Goal: Task Accomplishment & Management: Manage account settings

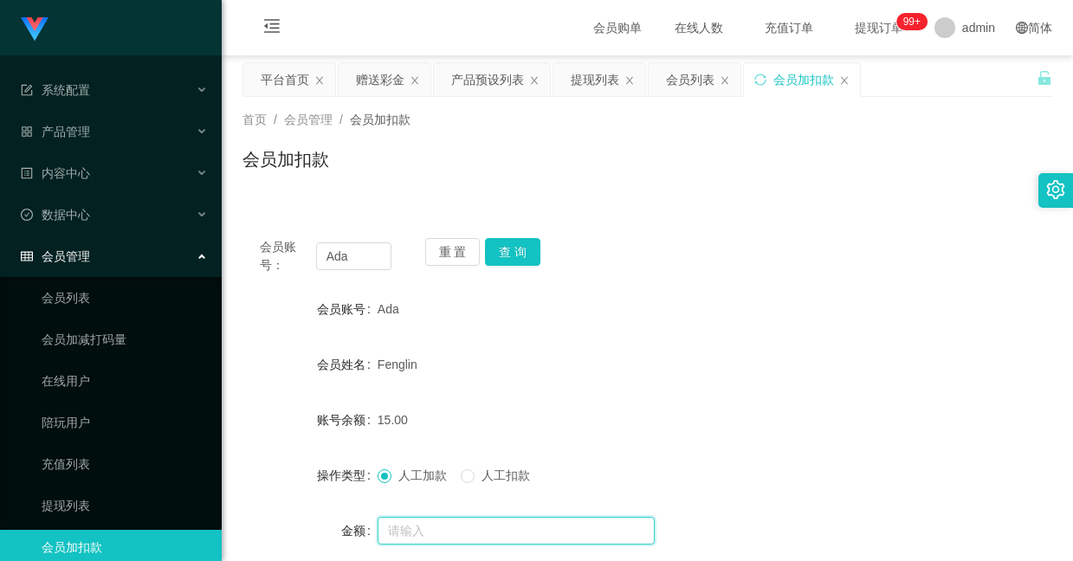
scroll to position [89, 0]
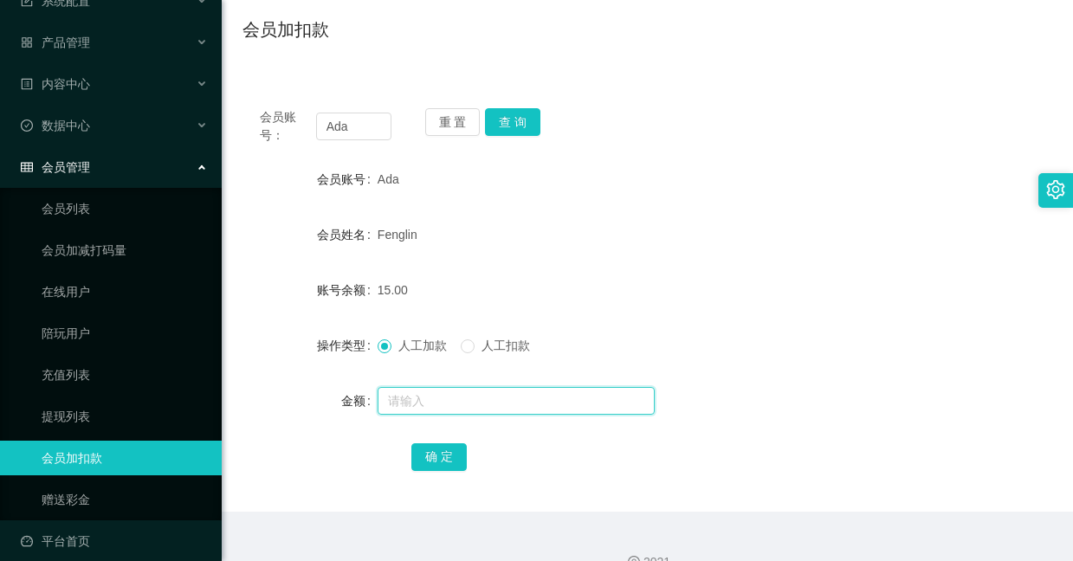
click at [424, 405] on input "text" at bounding box center [516, 401] width 277 height 28
type input "8"
click at [453, 457] on button "确 定" at bounding box center [438, 457] width 55 height 28
click at [458, 406] on input "text" at bounding box center [516, 401] width 277 height 28
type input "8"
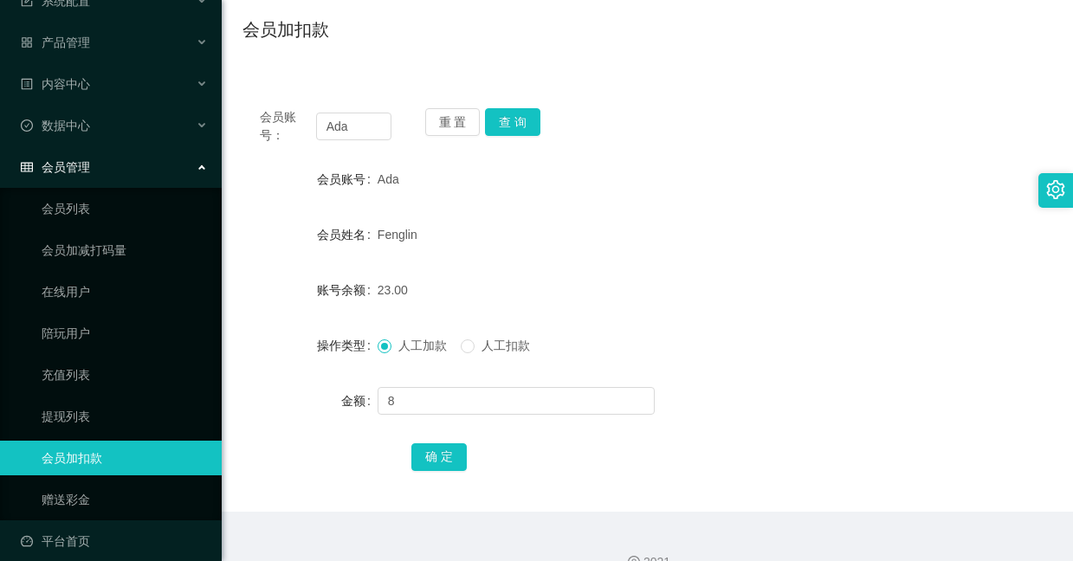
click at [444, 442] on div "确 定" at bounding box center [647, 456] width 472 height 35
click at [442, 456] on button "确 定" at bounding box center [438, 457] width 55 height 28
click at [1040, 200] on div at bounding box center [1055, 190] width 35 height 35
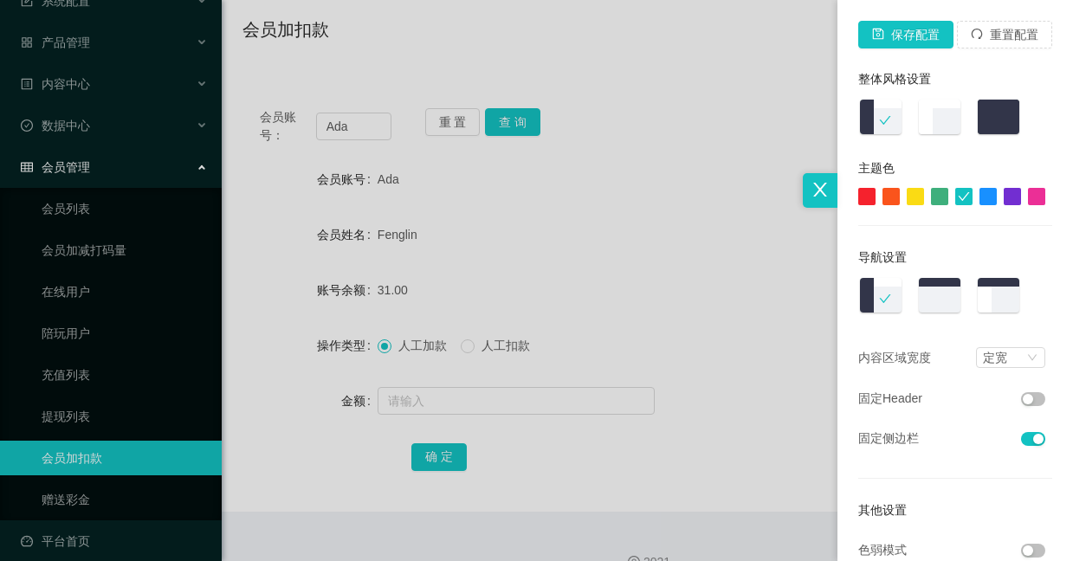
click at [618, 165] on div at bounding box center [536, 280] width 1073 height 561
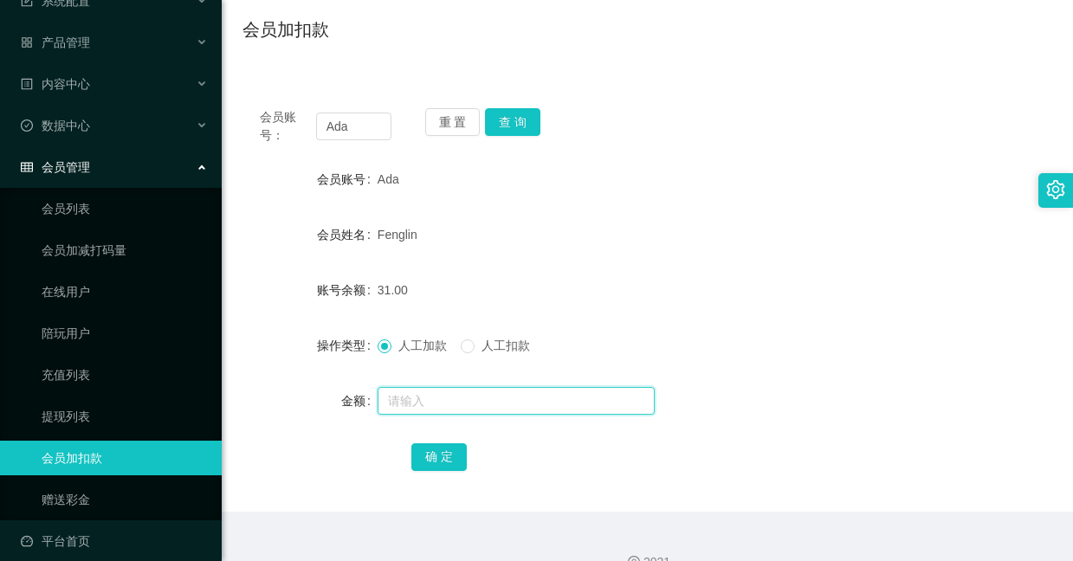
click at [491, 393] on input "text" at bounding box center [516, 401] width 277 height 28
type input "8"
click at [439, 460] on button "确 定" at bounding box center [438, 457] width 55 height 28
click at [865, 81] on div "会员账号： Ada 重 置 查 询 会员账号 Ada 会员姓名 Fenglin 账号余额 39.00 操作类型 人工加款 人工扣款 金额 确 定" at bounding box center [648, 291] width 810 height 442
click at [475, 398] on input "text" at bounding box center [516, 401] width 277 height 28
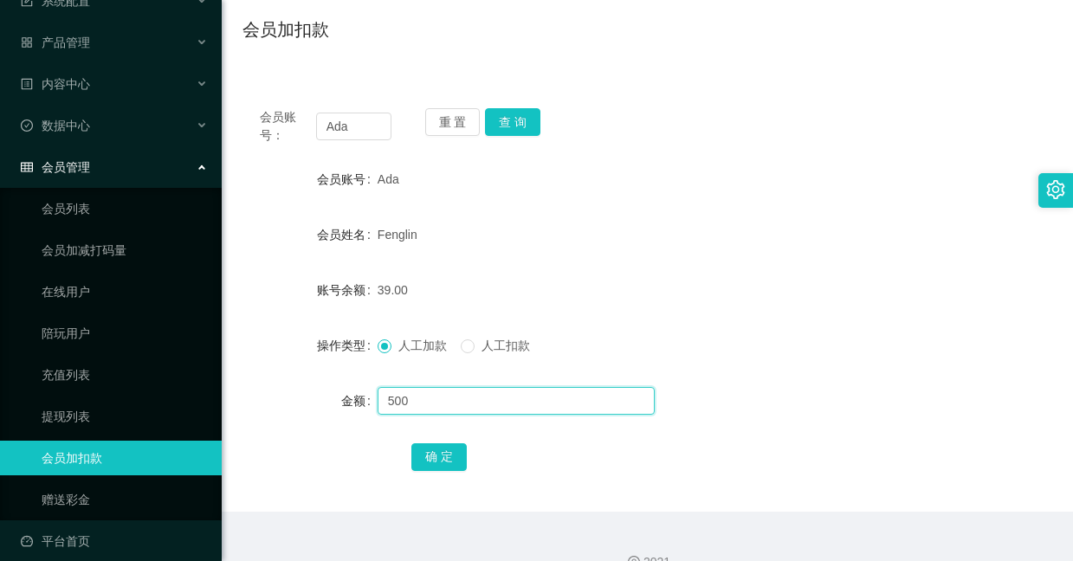
type input "500"
click at [429, 474] on div "会员账号： Ada 重 置 查 询 会员账号 Ada 会员姓名 Fenglin 账号余额 39.00 操作类型 人工加款 人工扣款 金额 500 确 定" at bounding box center [648, 301] width 810 height 421
click at [435, 455] on button "确 定" at bounding box center [438, 457] width 55 height 28
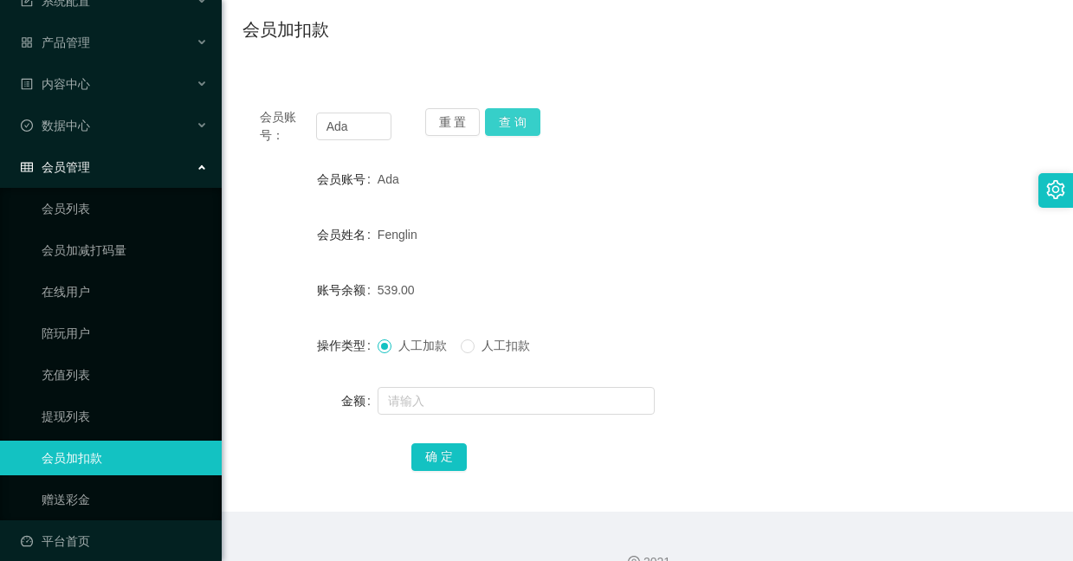
click at [520, 113] on button "查 询" at bounding box center [512, 122] width 55 height 28
drag, startPoint x: 370, startPoint y: 126, endPoint x: 146, endPoint y: 78, distance: 228.5
click at [146, 78] on section "系统配置 产品管理 产品列表 产品预设列表 开奖记录 注单管理 即时注单 内容中心 站内信 公告列表 活动列表 数据中心 会员管理 会员列表 会员加减打码量 …" at bounding box center [536, 231] width 1073 height 722
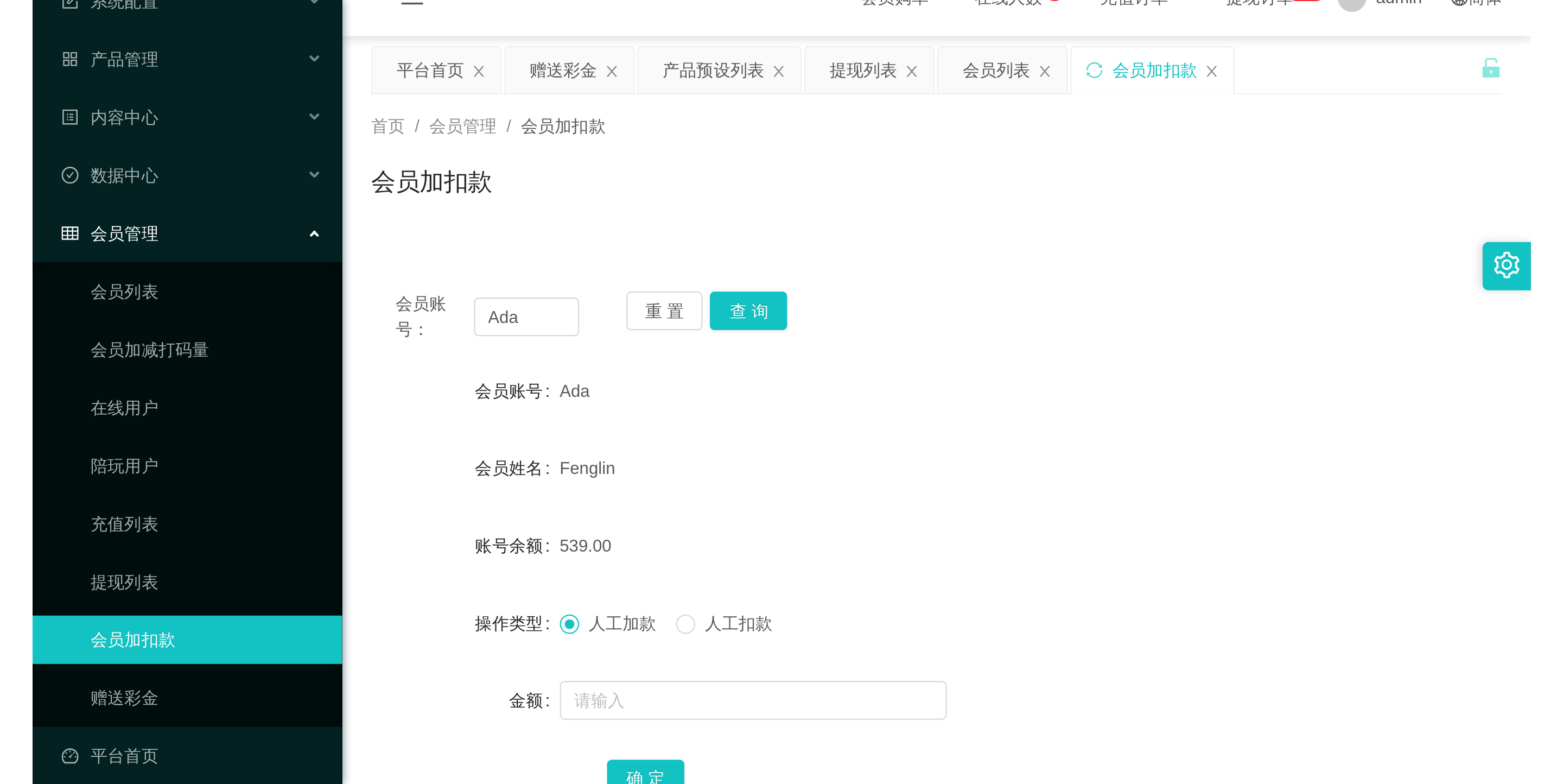
scroll to position [0, 0]
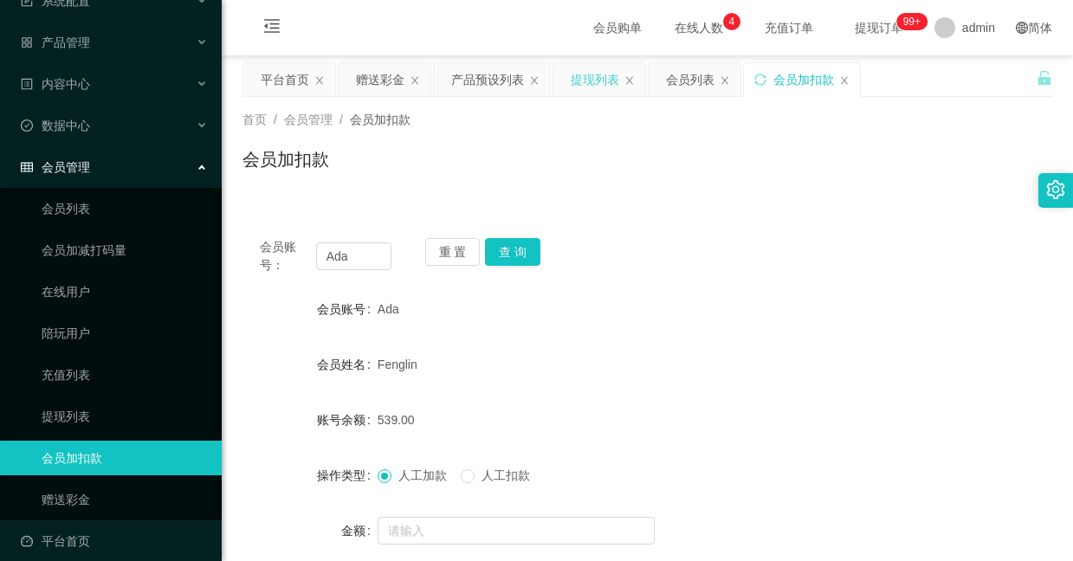
click at [598, 84] on div "提现列表" at bounding box center [595, 79] width 49 height 33
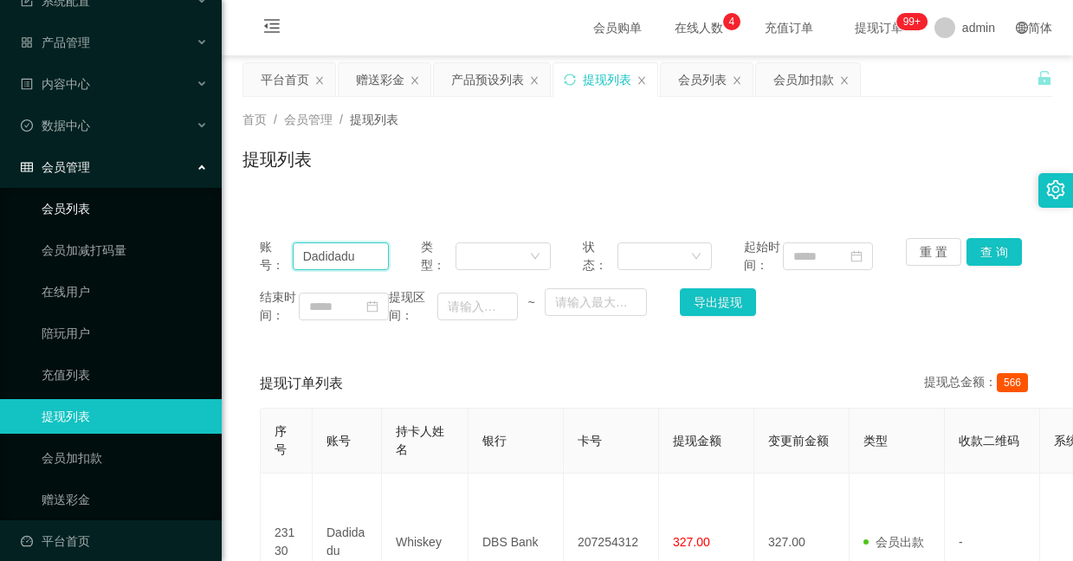
drag, startPoint x: 370, startPoint y: 268, endPoint x: 174, endPoint y: 193, distance: 209.4
paste input "Ada"
type input "Ada"
click at [970, 253] on button "查 询" at bounding box center [994, 252] width 55 height 28
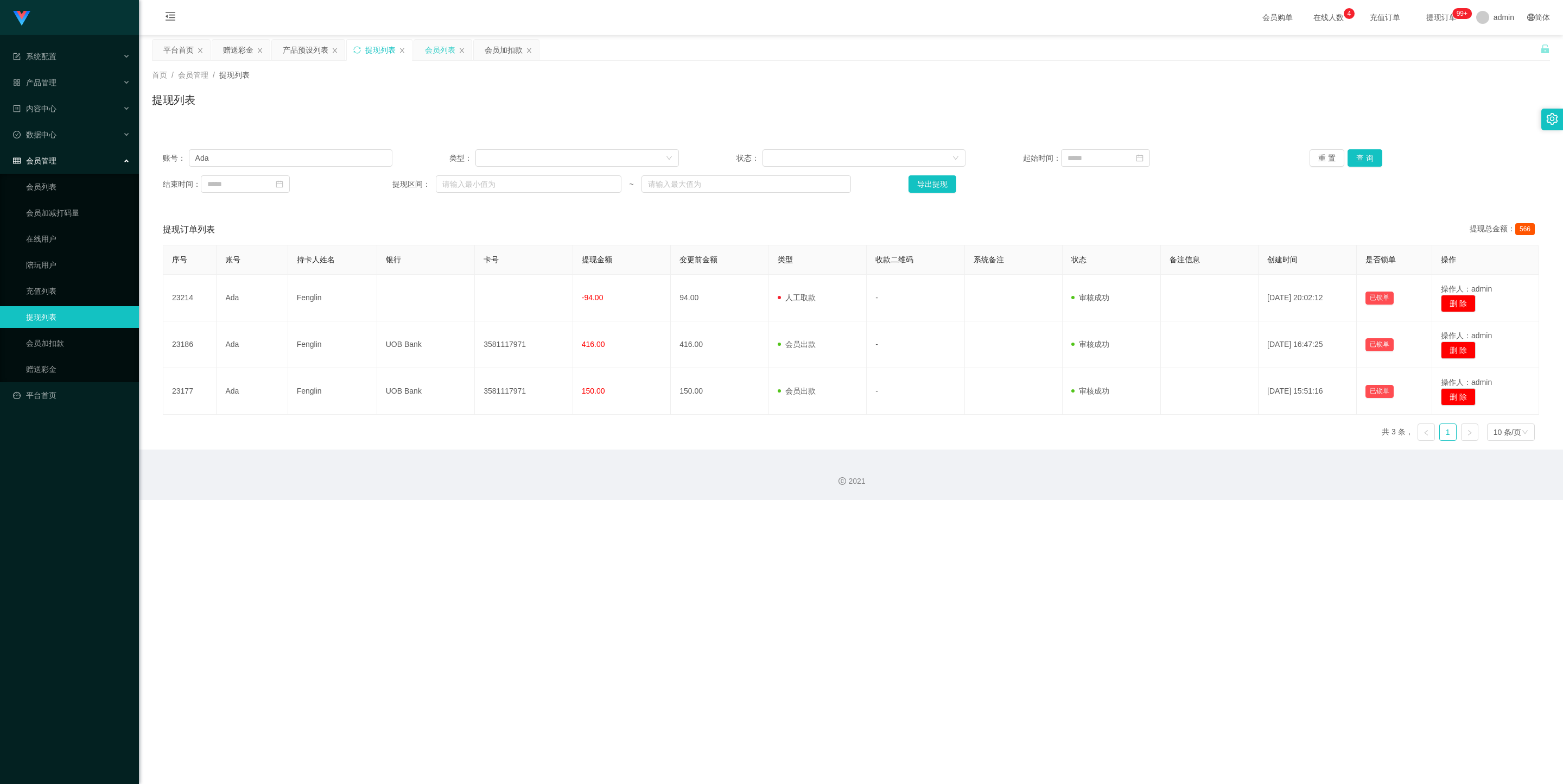
click at [436, 55] on div "会员列表" at bounding box center [440, 50] width 31 height 21
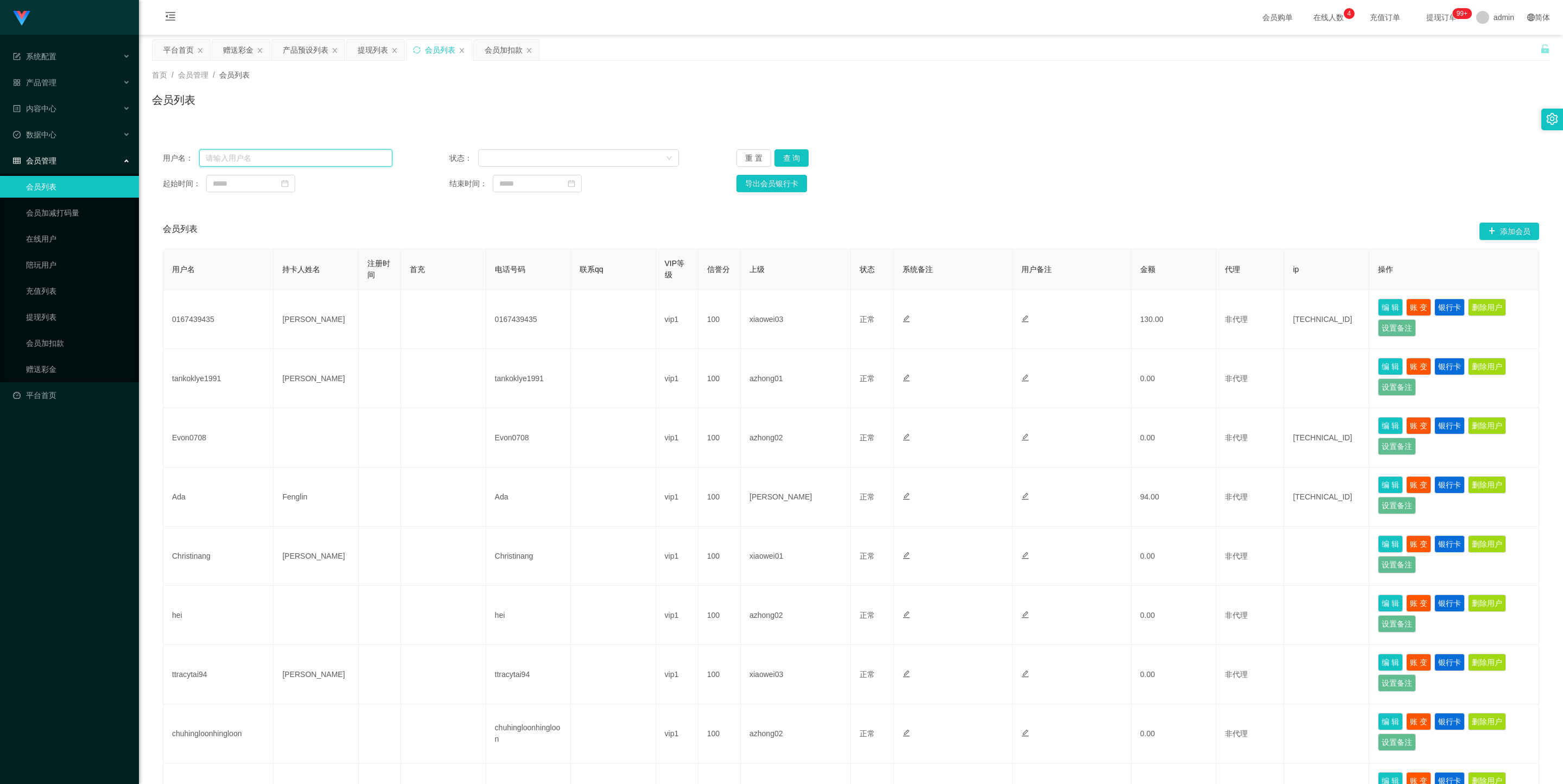
drag, startPoint x: 278, startPoint y: 162, endPoint x: 251, endPoint y: 153, distance: 28.5
click at [251, 153] on input "text" at bounding box center [296, 158] width 193 height 18
paste input "Ada"
type input "Ada"
click at [672, 158] on div "重 置 查 询" at bounding box center [851, 158] width 229 height 18
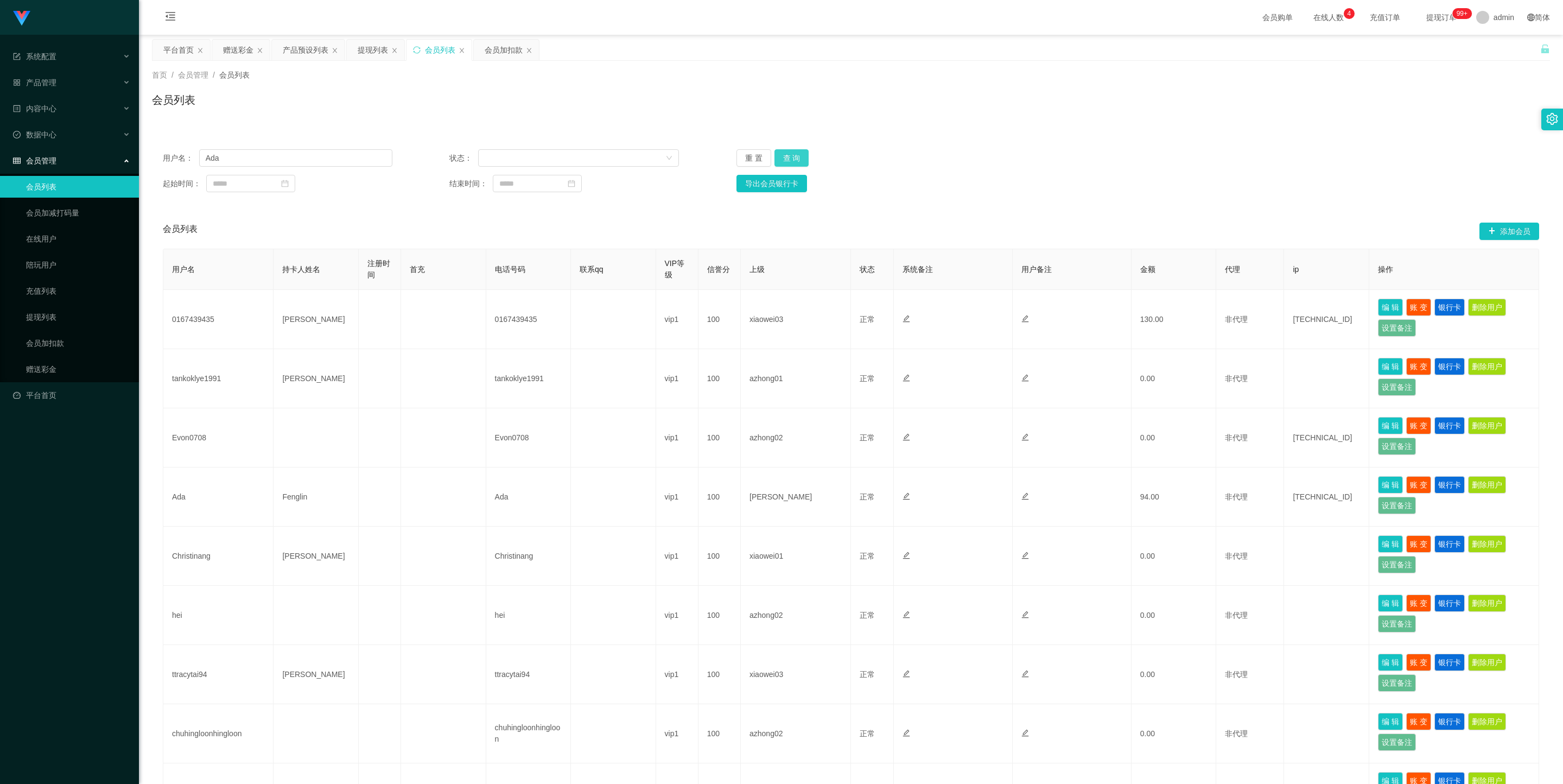
click at [672, 158] on button "查 询" at bounding box center [792, 158] width 34 height 18
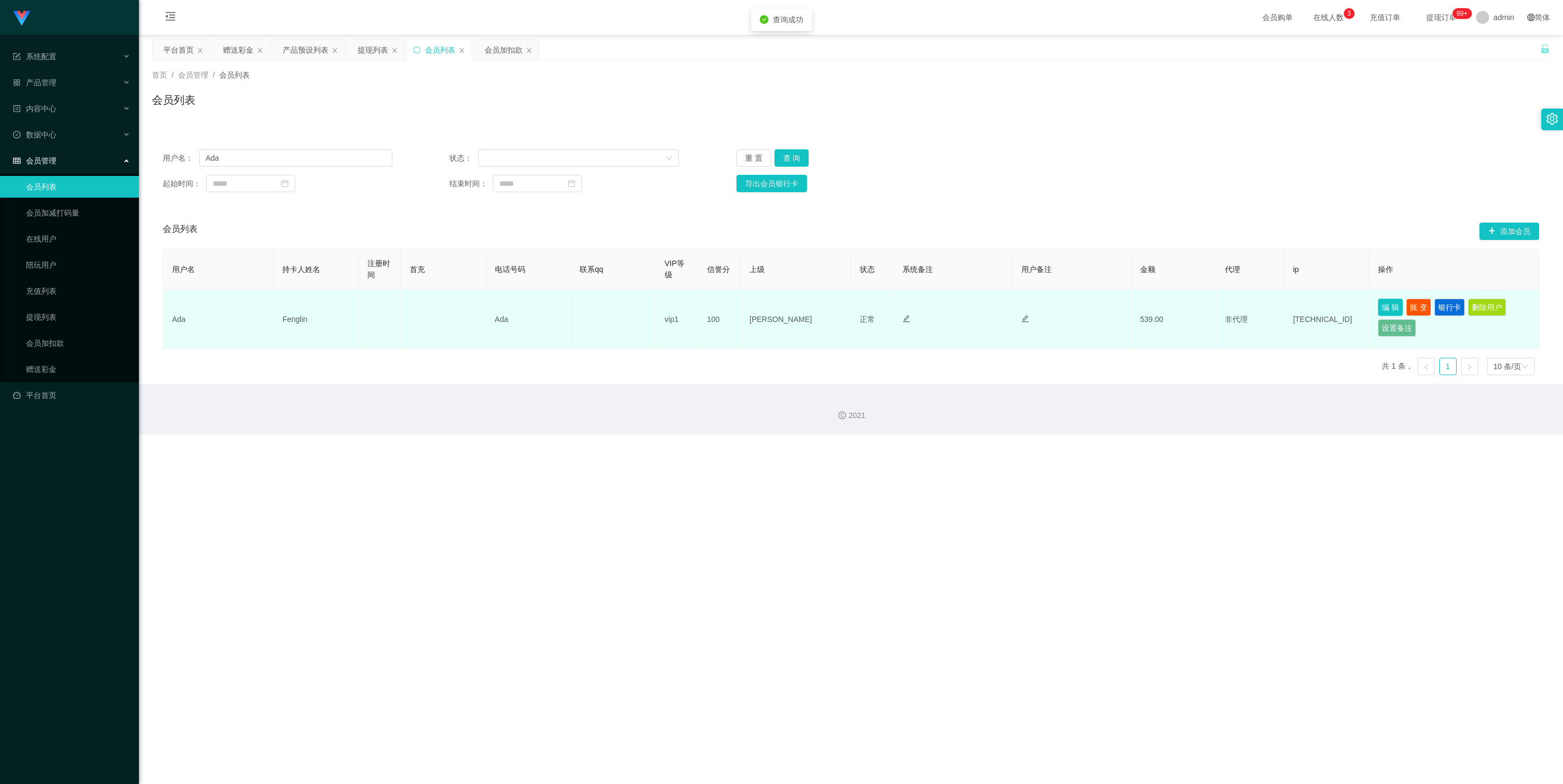
click at [672, 311] on button "编 辑" at bounding box center [1391, 307] width 25 height 18
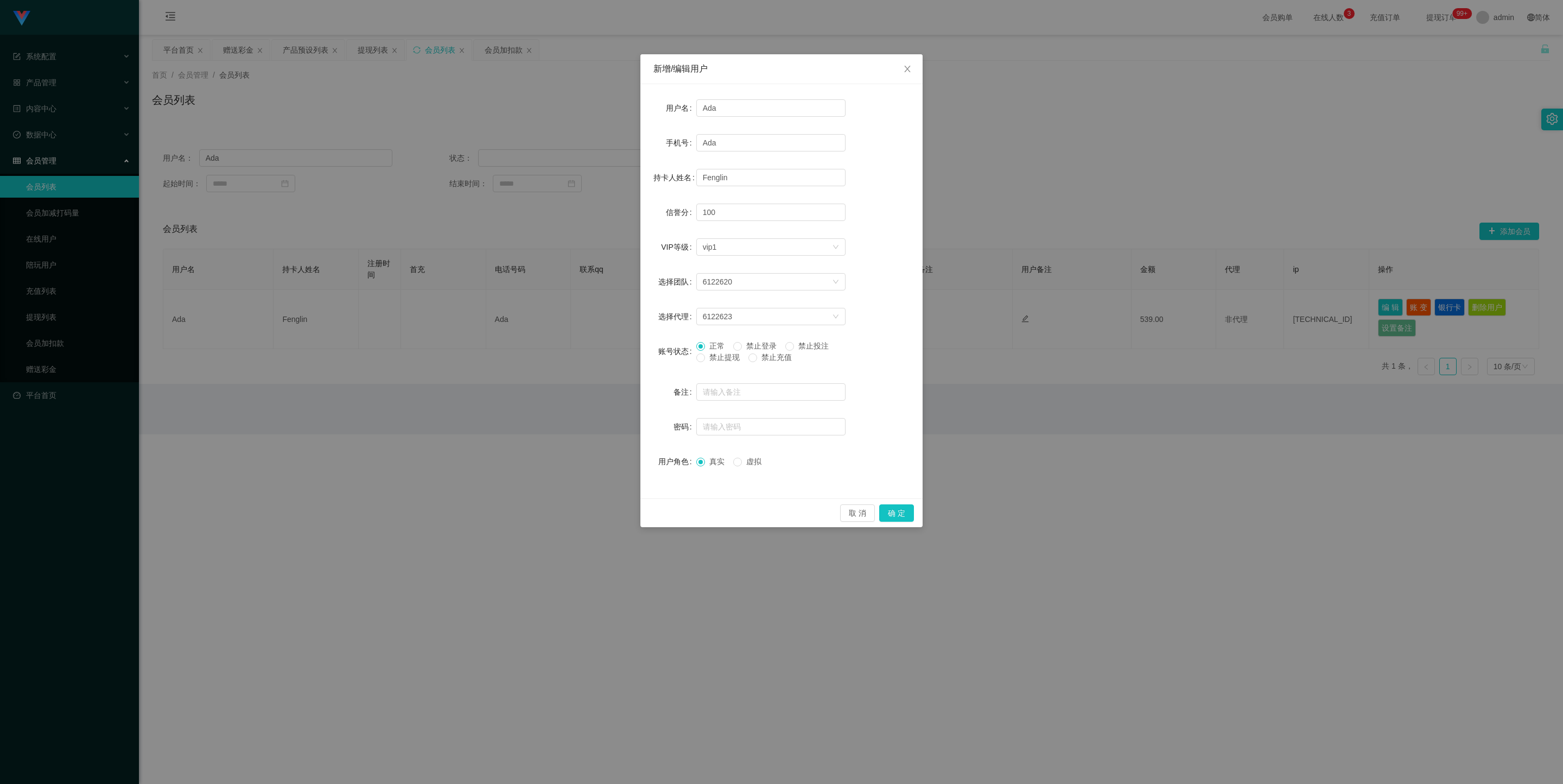
click at [672, 351] on span "禁止提现" at bounding box center [724, 357] width 39 height 9
click at [672, 351] on button "确 定" at bounding box center [896, 513] width 34 height 18
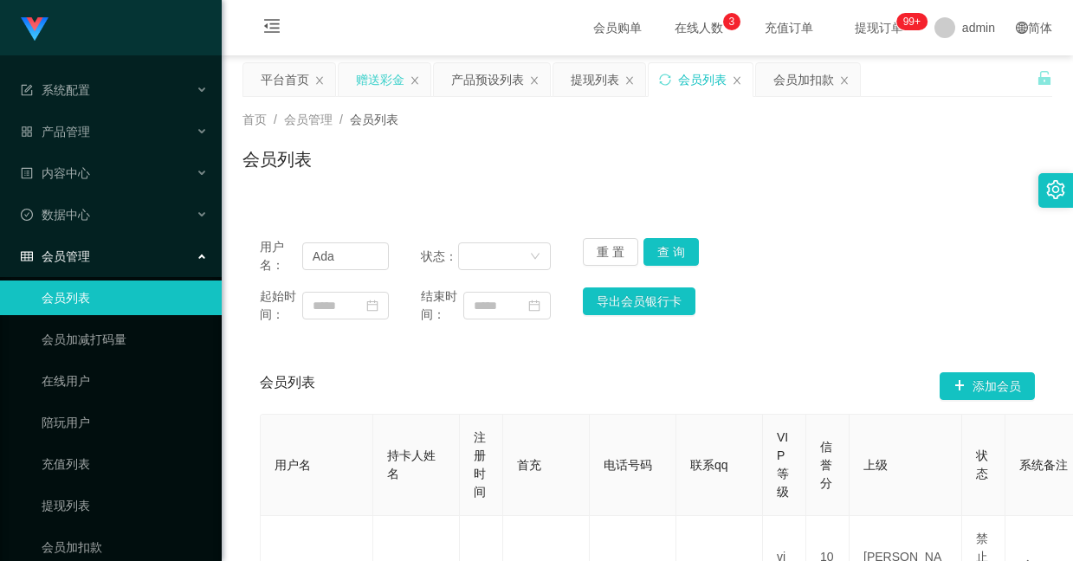
click at [366, 84] on div "赠送彩金" at bounding box center [380, 79] width 49 height 33
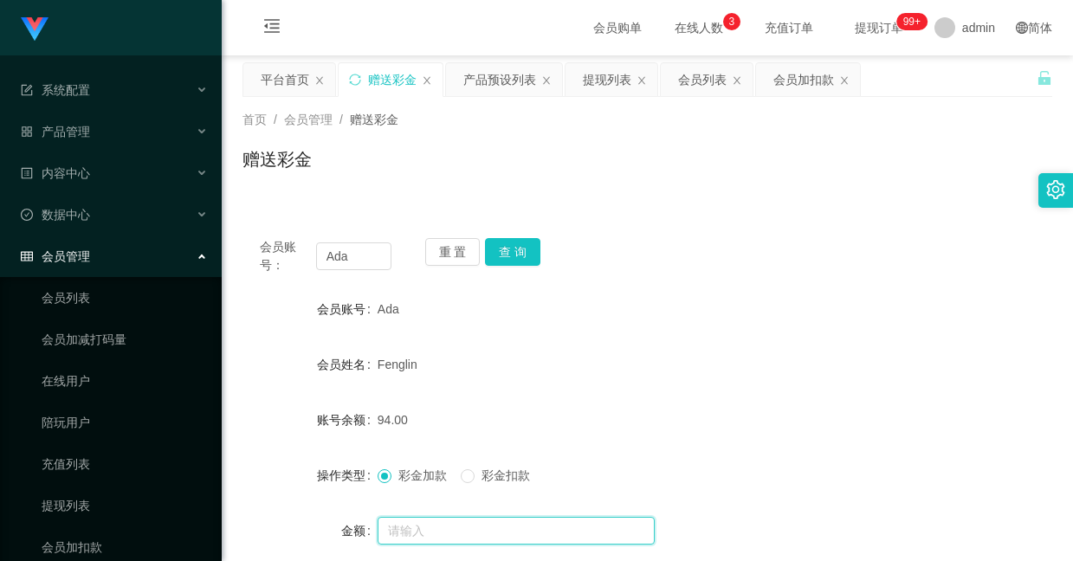
click at [452, 523] on input "text" at bounding box center [516, 531] width 277 height 28
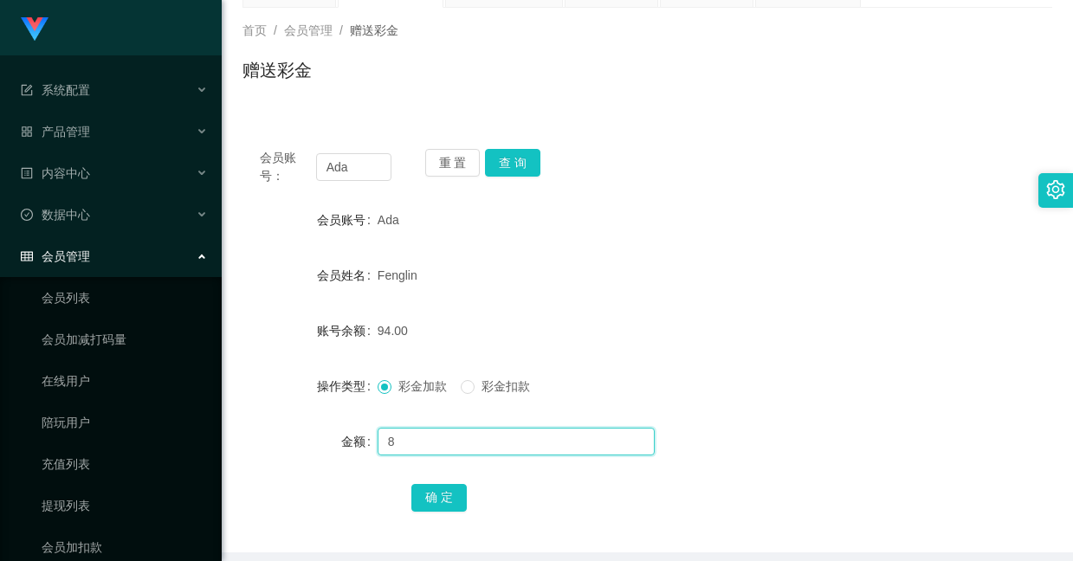
scroll to position [130, 0]
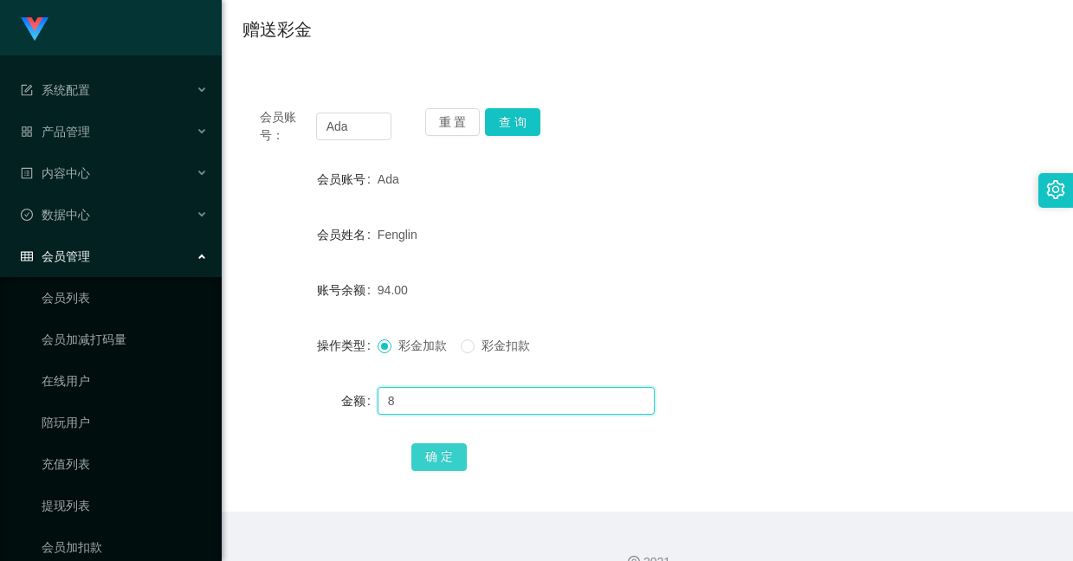
type input "8"
click at [431, 444] on button "确 定" at bounding box center [438, 457] width 55 height 28
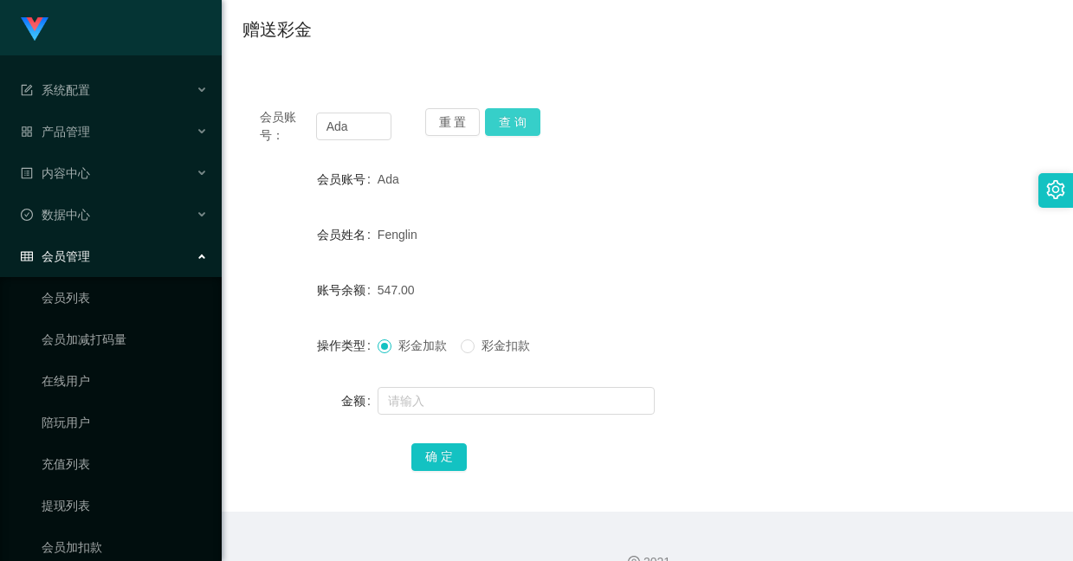
click at [522, 126] on button "查 询" at bounding box center [512, 122] width 55 height 28
click at [549, 125] on div "重 置 查 询" at bounding box center [491, 126] width 132 height 36
drag, startPoint x: 520, startPoint y: 123, endPoint x: 473, endPoint y: 139, distance: 49.3
click at [515, 123] on button "查 询" at bounding box center [512, 122] width 55 height 28
drag, startPoint x: 352, startPoint y: 123, endPoint x: 326, endPoint y: 117, distance: 26.7
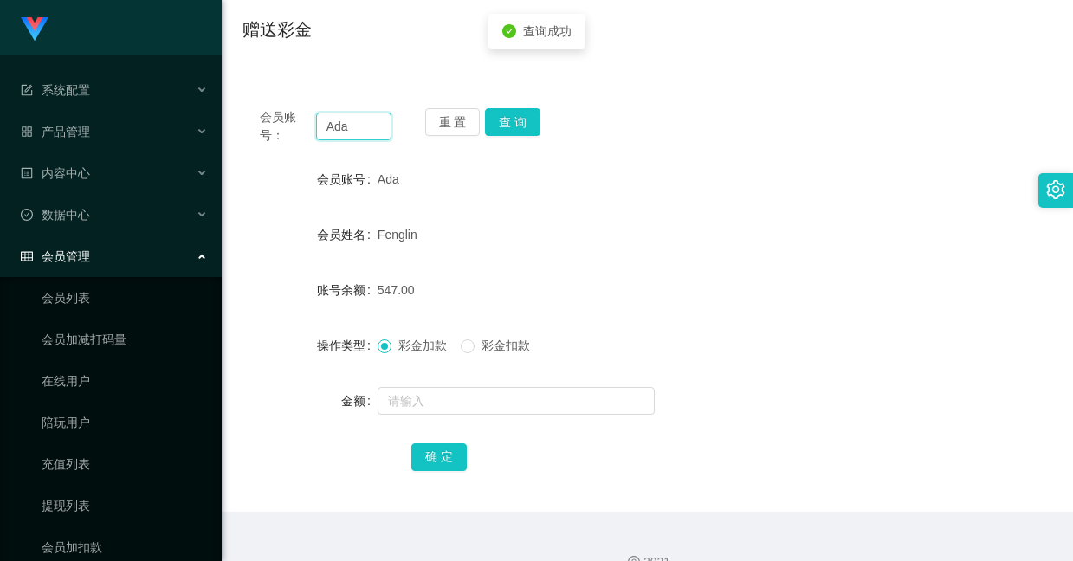
click at [326, 117] on input "Ada" at bounding box center [354, 127] width 76 height 28
click at [473, 418] on div at bounding box center [614, 401] width 472 height 35
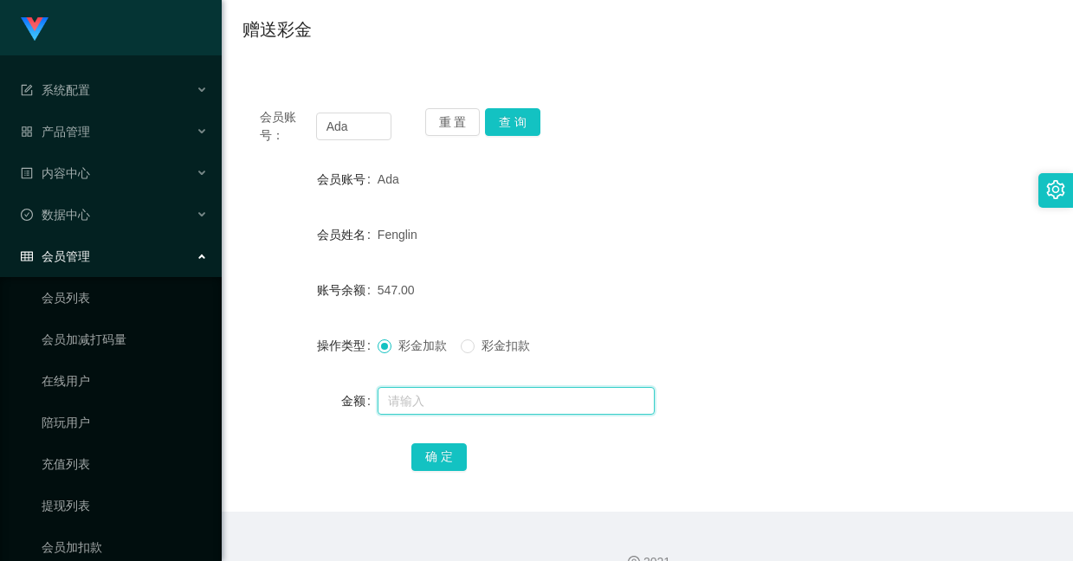
click at [455, 413] on input "text" at bounding box center [516, 401] width 277 height 28
type input "8"
click at [427, 461] on button "确 定" at bounding box center [438, 457] width 55 height 28
click at [507, 128] on button "查 询" at bounding box center [512, 122] width 55 height 28
click at [499, 125] on button "查 询" at bounding box center [512, 122] width 55 height 28
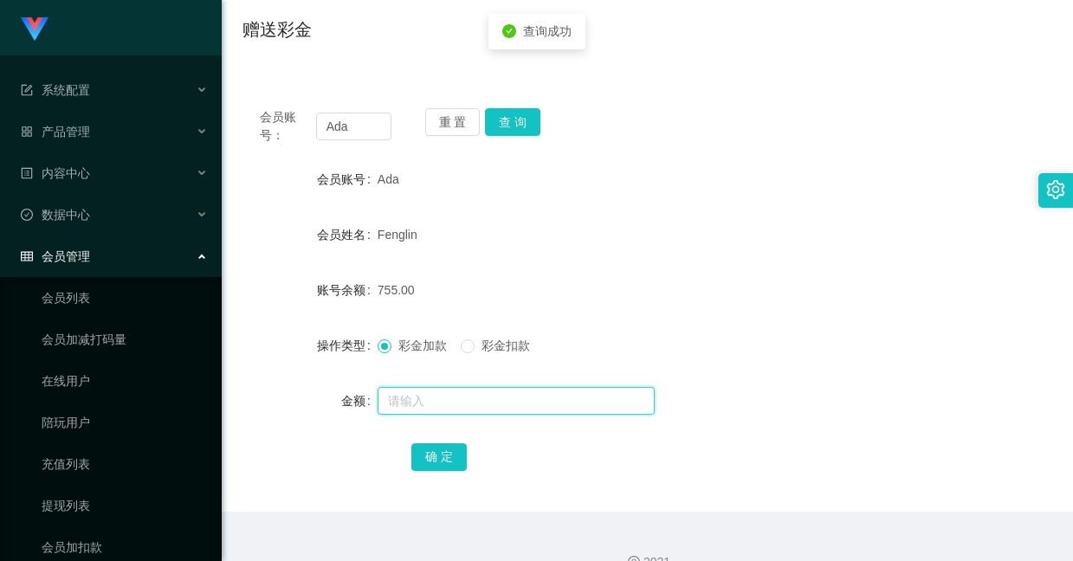
click at [482, 388] on input "text" at bounding box center [516, 401] width 277 height 28
type input "8"
click at [447, 450] on button "确 定" at bounding box center [438, 457] width 55 height 28
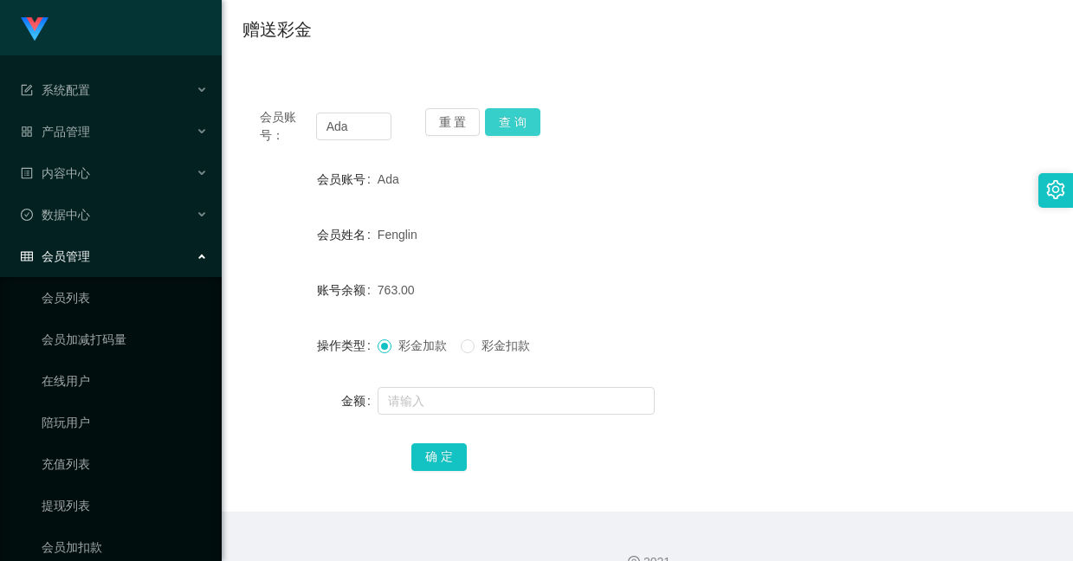
click at [495, 120] on button "查 询" at bounding box center [512, 122] width 55 height 28
click at [520, 126] on button "查 询" at bounding box center [512, 122] width 55 height 28
click at [514, 110] on button "查 询" at bounding box center [512, 122] width 55 height 28
click at [812, 60] on div "首页 / 会员管理 / 赠送彩金 / 赠送彩金" at bounding box center [647, 18] width 851 height 103
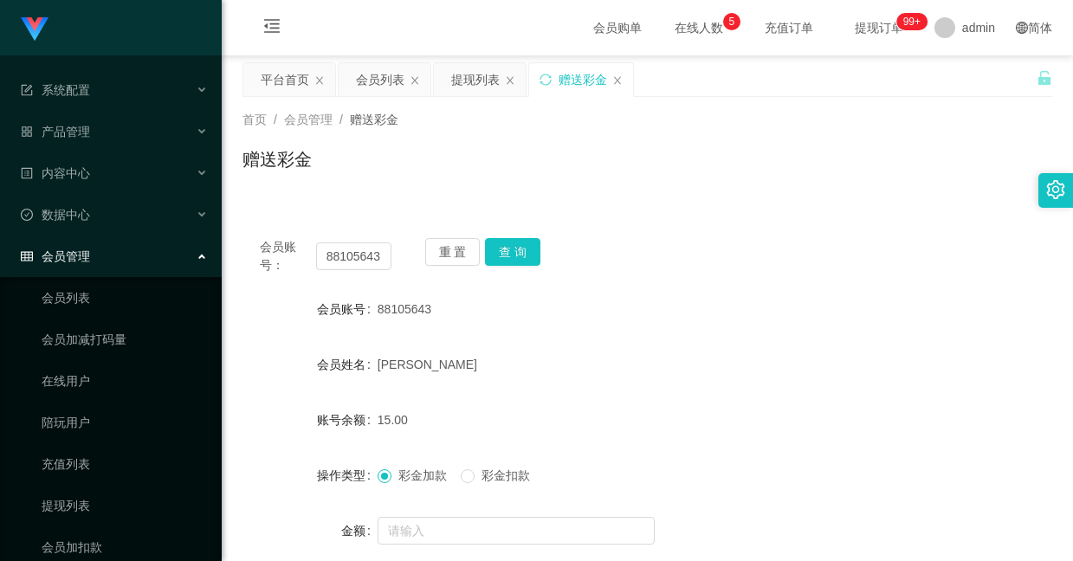
scroll to position [130, 0]
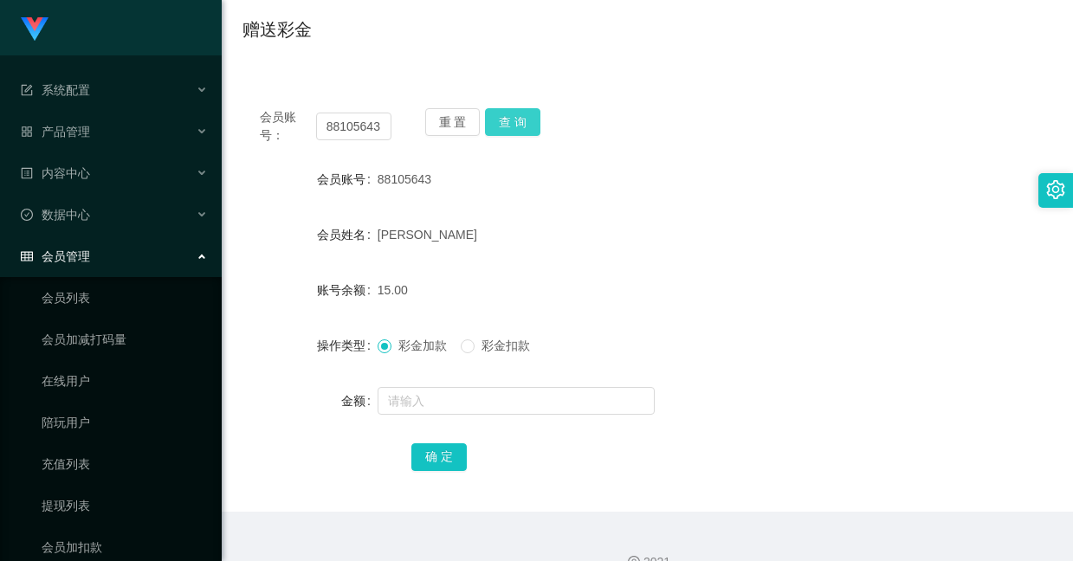
click at [526, 120] on button "查 询" at bounding box center [512, 122] width 55 height 28
click at [505, 120] on button "查 询" at bounding box center [512, 122] width 55 height 28
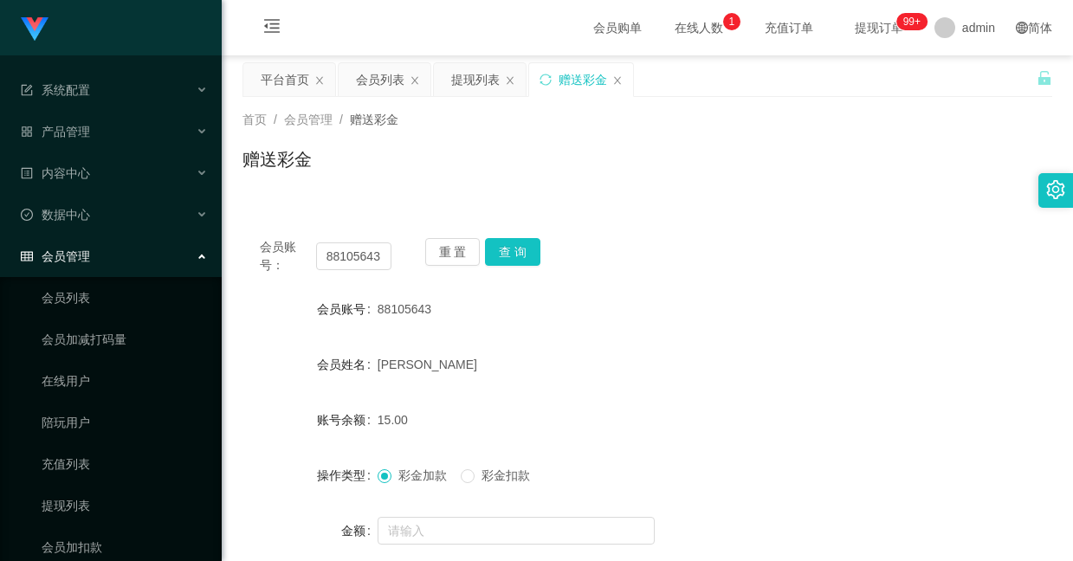
click at [501, 238] on button "查 询" at bounding box center [512, 252] width 55 height 28
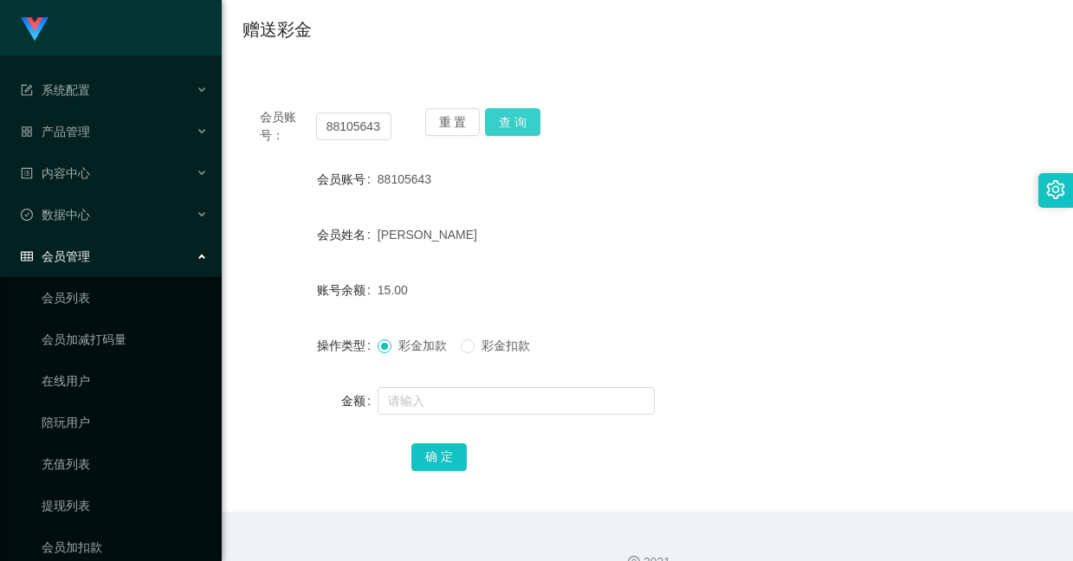
click at [520, 118] on button "查 询" at bounding box center [512, 122] width 55 height 28
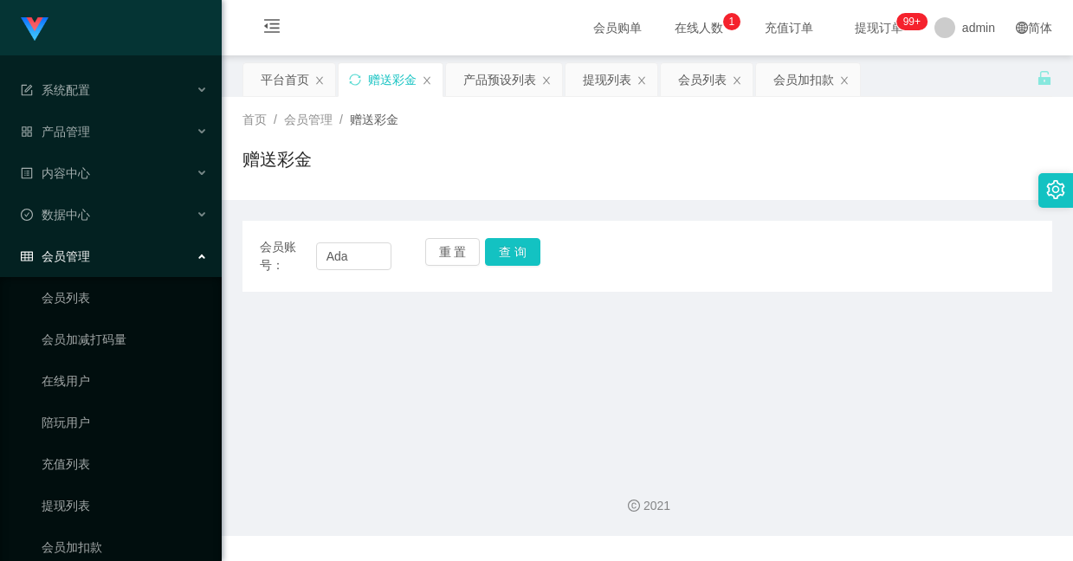
click at [666, 247] on div "会员账号： Ada 重 置 查 询" at bounding box center [648, 256] width 810 height 36
click at [513, 238] on button "查 询" at bounding box center [512, 252] width 55 height 28
click at [357, 81] on icon "图标: sync" at bounding box center [355, 80] width 12 height 12
click at [370, 250] on input "text" at bounding box center [354, 257] width 76 height 28
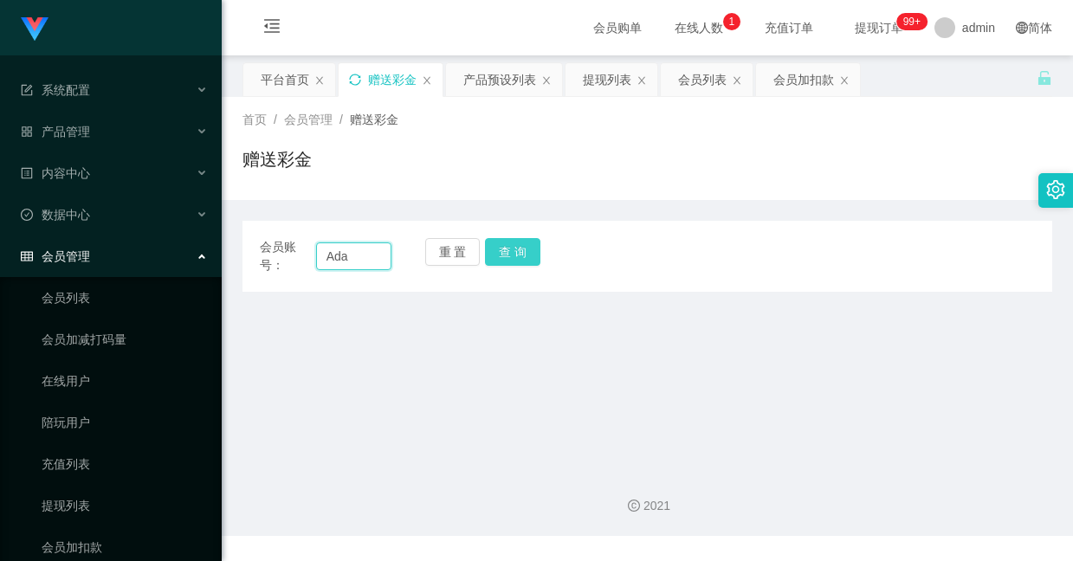
type input "Ada"
click at [508, 238] on button "查 询" at bounding box center [512, 252] width 55 height 28
